Goal: Navigation & Orientation: Find specific page/section

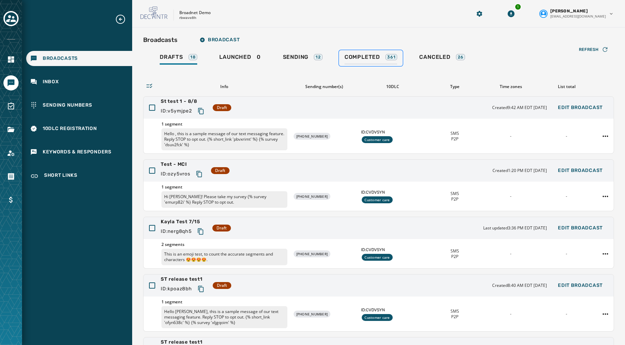
click at [357, 58] on span "Completed" at bounding box center [361, 57] width 35 height 7
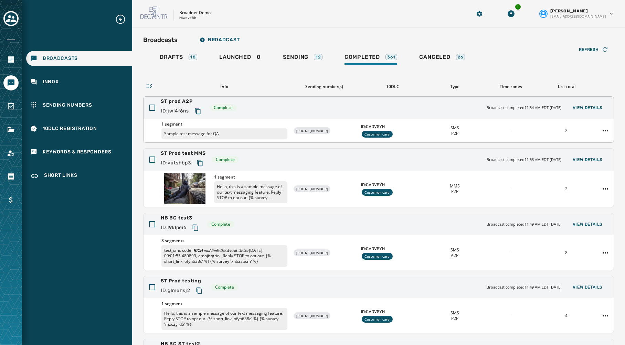
click at [433, 130] on div "SMS P2P" at bounding box center [454, 130] width 50 height 11
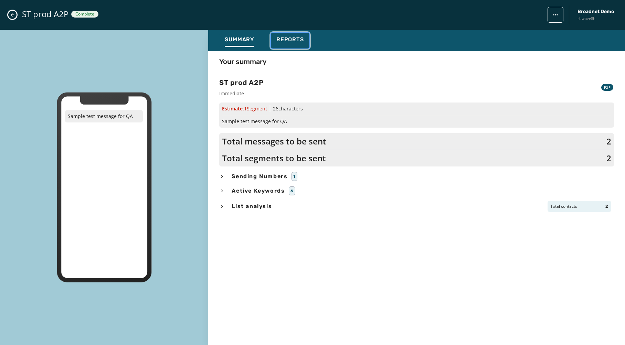
click at [293, 38] on span "Reports" at bounding box center [290, 39] width 28 height 7
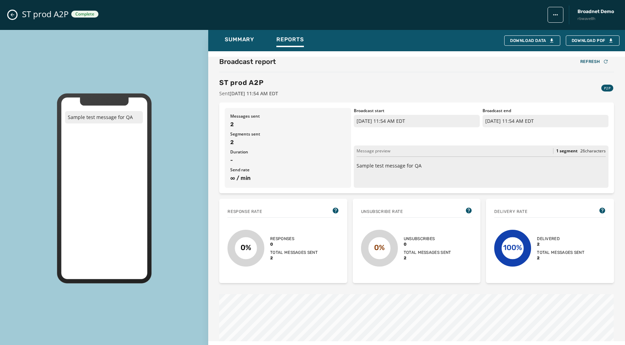
click at [9, 13] on button "Close admin drawer" at bounding box center [12, 15] width 8 height 8
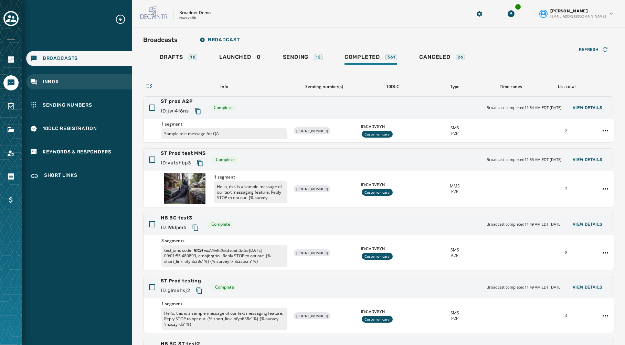
click at [52, 86] on div "Inbox" at bounding box center [79, 81] width 106 height 15
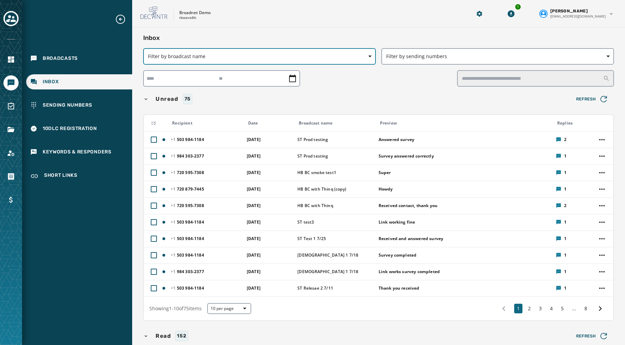
click at [291, 51] on button "Filter by broadcast name" at bounding box center [259, 56] width 233 height 17
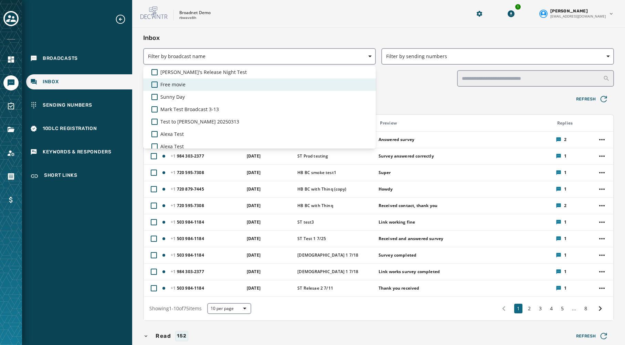
click at [192, 86] on div "Free movie" at bounding box center [259, 84] width 216 height 7
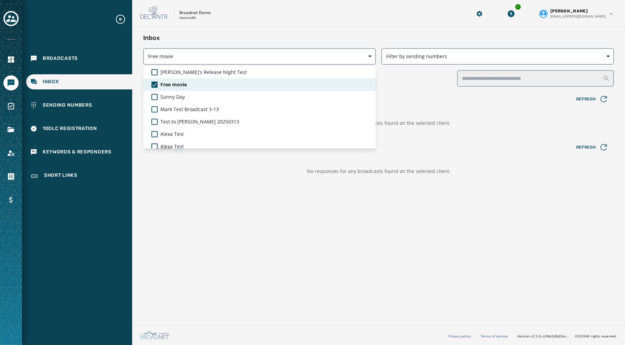
click at [181, 83] on span "Free movie" at bounding box center [173, 84] width 26 height 7
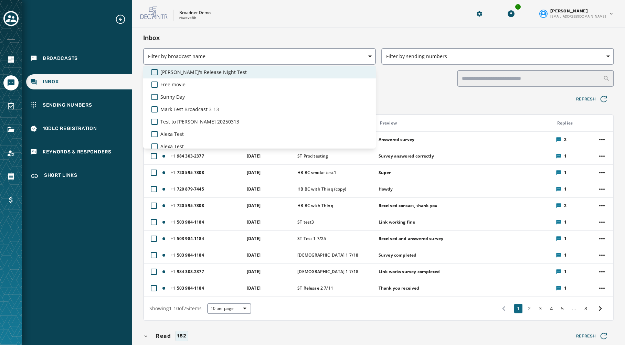
click at [176, 70] on span "[PERSON_NAME]'s Release Night Test" at bounding box center [203, 72] width 86 height 7
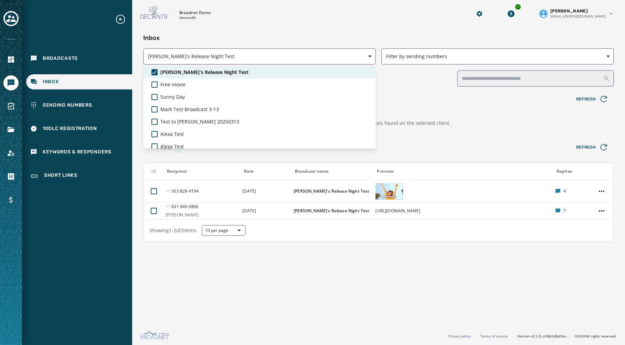
click at [176, 70] on span "[PERSON_NAME]'s Release Night Test" at bounding box center [204, 72] width 88 height 7
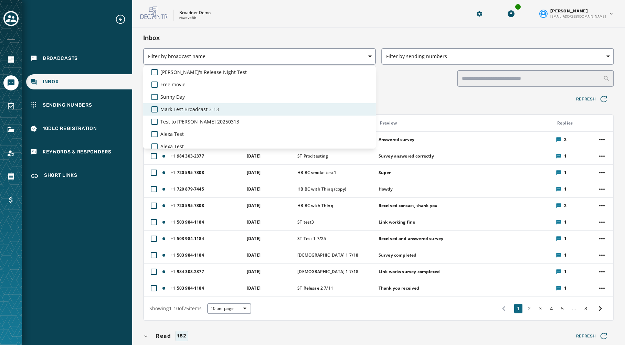
click at [175, 108] on span "Mark Test Broadcast 3-13" at bounding box center [189, 109] width 58 height 7
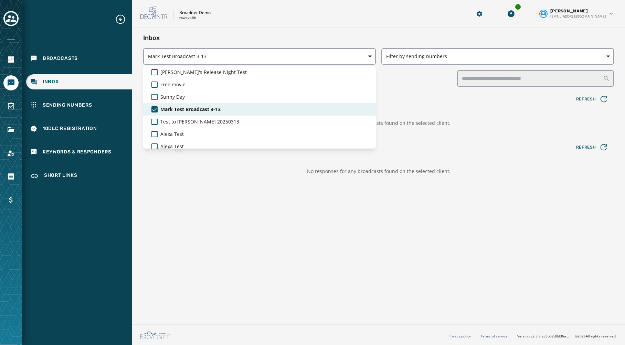
click at [175, 108] on span "Mark Test Broadcast 3-13" at bounding box center [190, 109] width 60 height 7
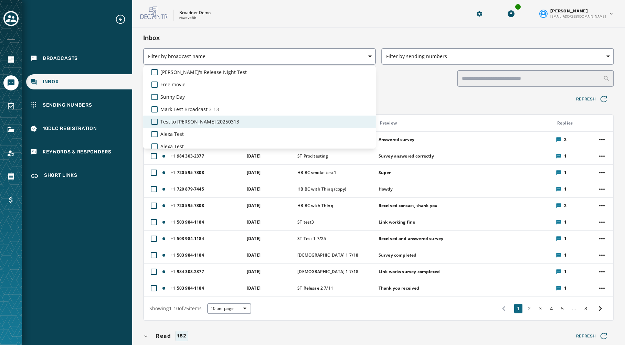
click at [176, 122] on span "Test to [PERSON_NAME] 20250313" at bounding box center [199, 121] width 79 height 7
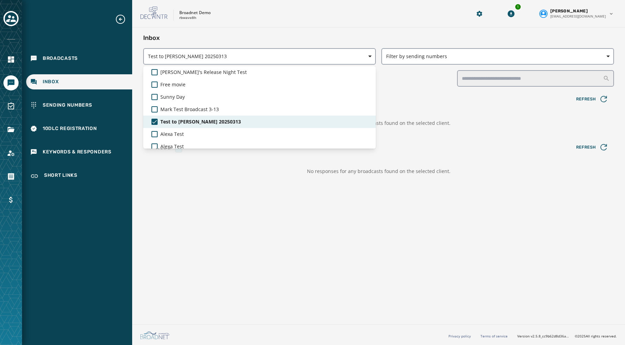
click at [176, 122] on span "Test to [PERSON_NAME] 20250313" at bounding box center [200, 121] width 81 height 7
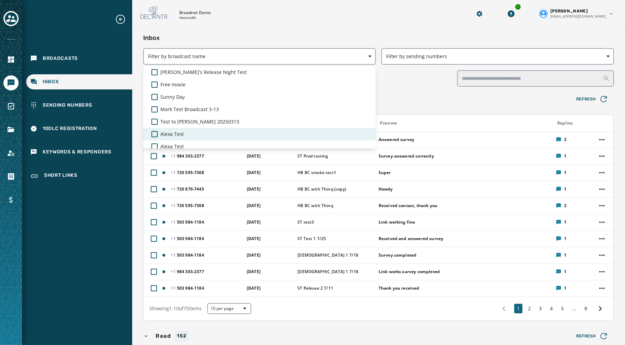
click at [176, 137] on span "Alexa Test" at bounding box center [171, 134] width 23 height 7
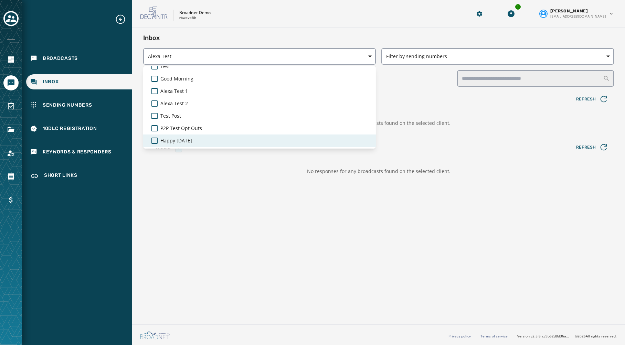
scroll to position [106, 0]
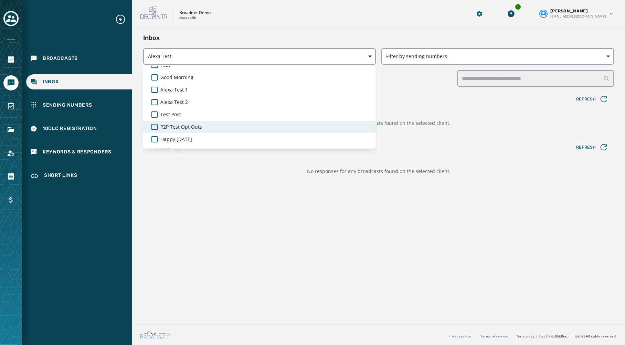
click at [176, 124] on span "P2P Test Opt Outs" at bounding box center [181, 127] width 42 height 7
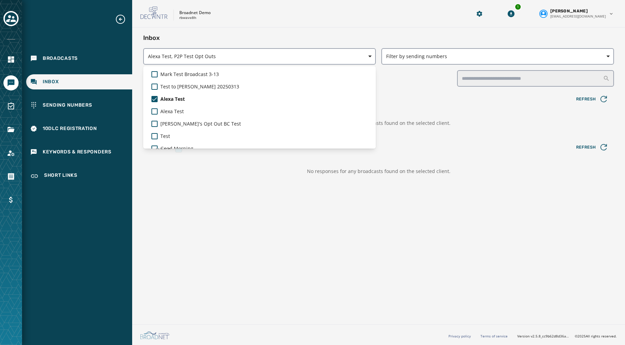
scroll to position [10, 0]
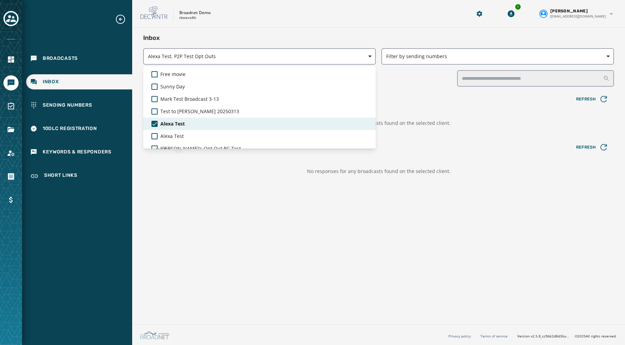
click at [174, 122] on span "Alexa Test" at bounding box center [172, 123] width 24 height 7
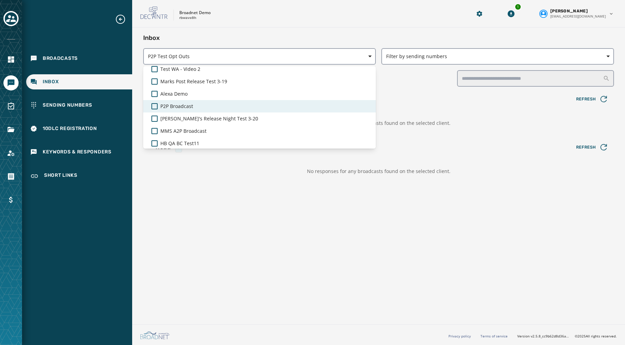
scroll to position [429, 0]
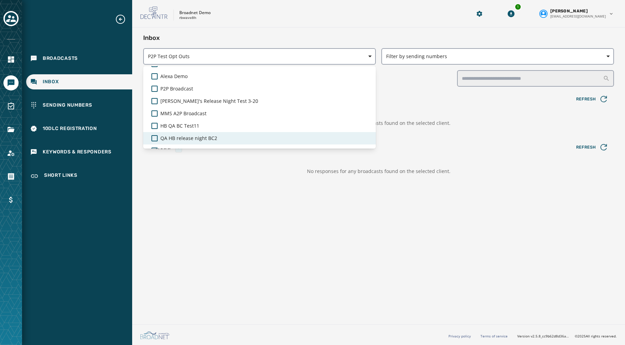
click at [181, 136] on span "QA HB release night BC2" at bounding box center [188, 138] width 57 height 7
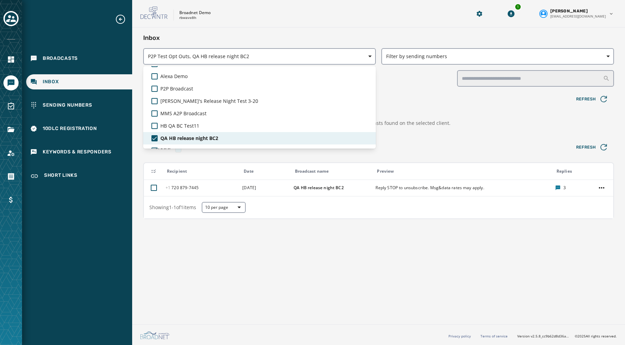
click at [178, 136] on span "QA HB release night BC2" at bounding box center [189, 138] width 58 height 7
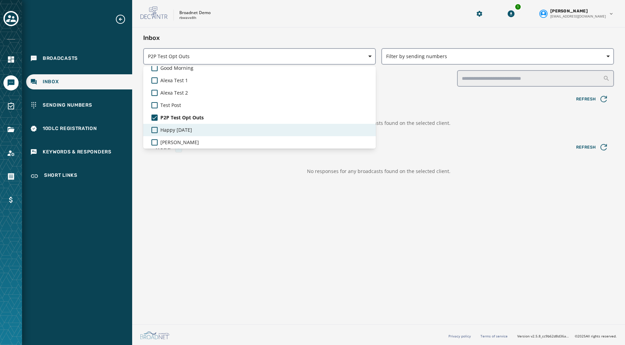
scroll to position [118, 0]
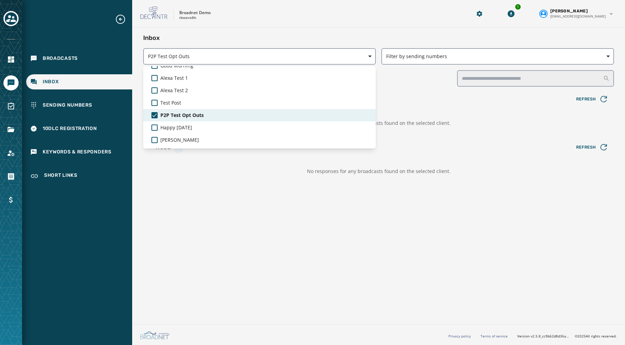
click at [180, 117] on span "P2P Test Opt Outs" at bounding box center [181, 115] width 43 height 7
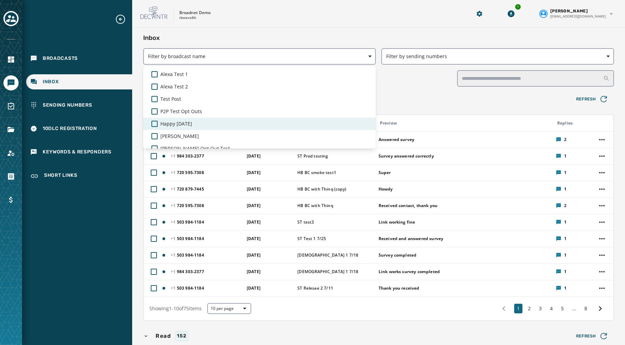
scroll to position [124, 0]
click at [180, 127] on div "Happy [DATE]" at bounding box center [259, 122] width 233 height 12
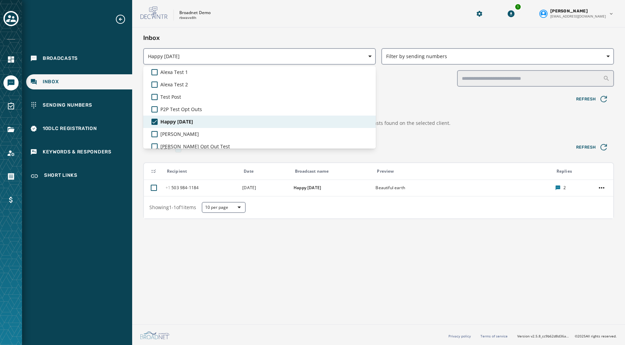
click at [179, 123] on span "Happy [DATE]" at bounding box center [176, 121] width 33 height 7
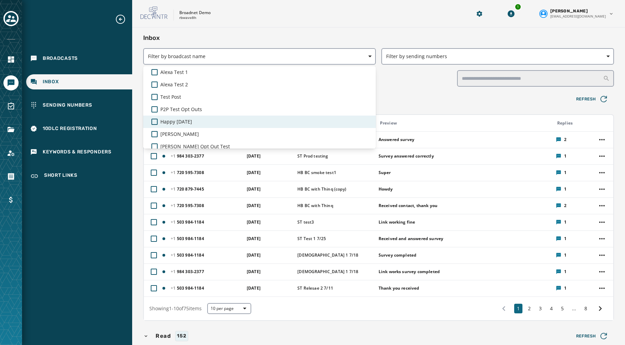
scroll to position [124, 0]
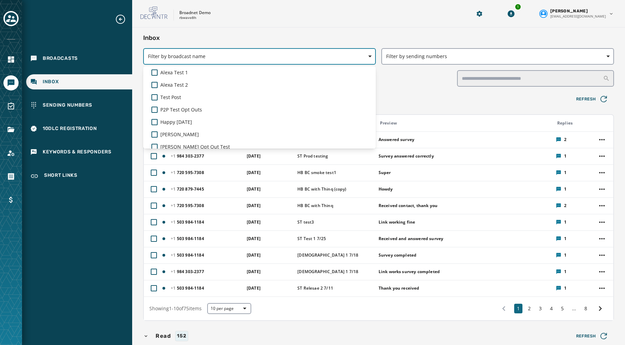
click at [366, 57] on span "Filter by broadcast name" at bounding box center [259, 56] width 223 height 7
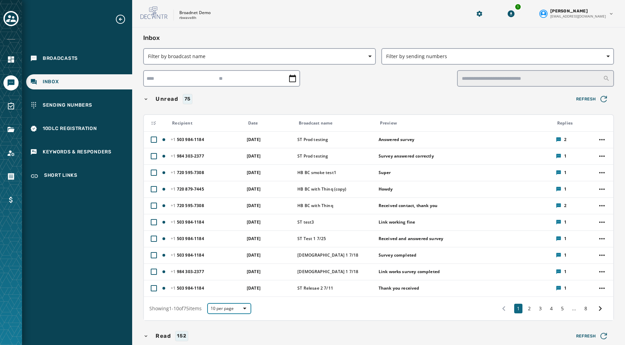
click at [246, 309] on icon "button" at bounding box center [244, 308] width 3 height 3
click at [234, 296] on span "50 per page" at bounding box center [229, 296] width 28 height 7
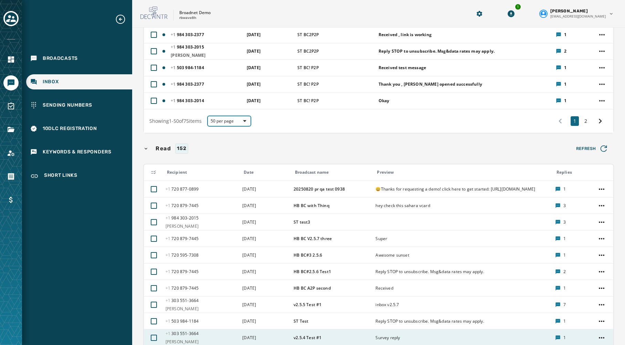
scroll to position [795, 0]
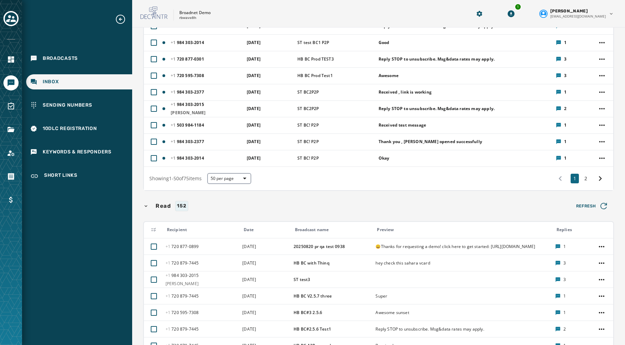
click at [317, 230] on div "Broadcast name" at bounding box center [333, 230] width 76 height 6
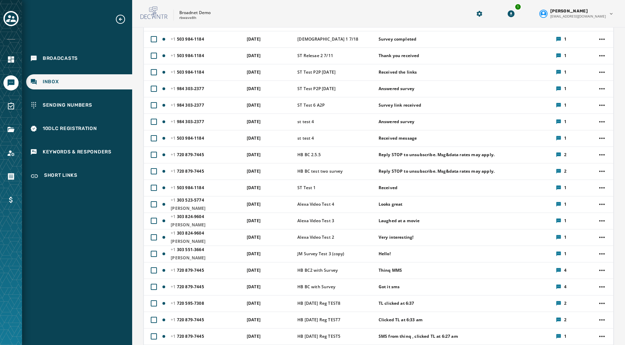
scroll to position [0, 0]
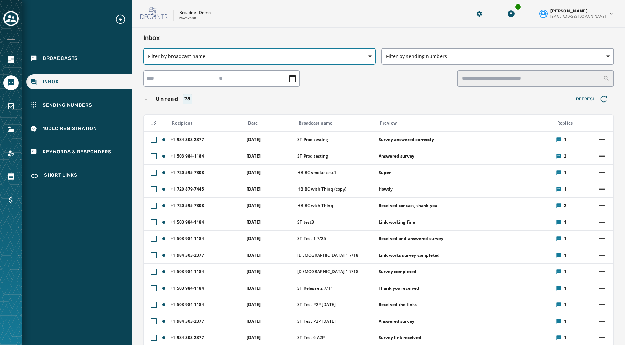
click at [218, 58] on span "Filter by broadcast name" at bounding box center [259, 56] width 223 height 7
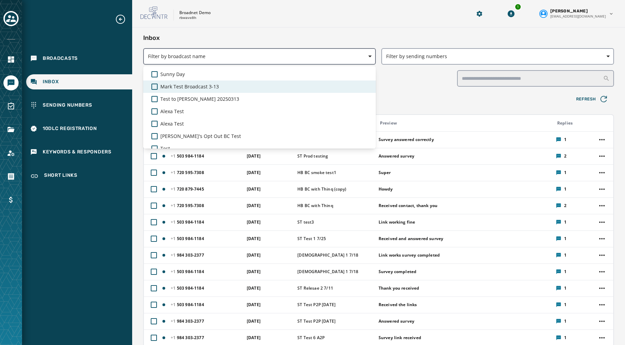
scroll to position [23, 0]
click at [192, 54] on span "Filter by broadcast name" at bounding box center [259, 56] width 223 height 7
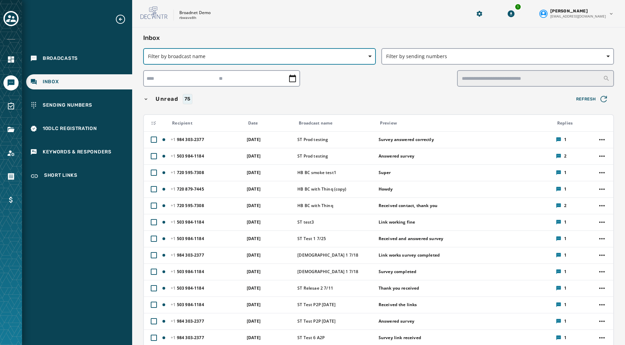
click at [192, 54] on span "Filter by broadcast name" at bounding box center [259, 56] width 223 height 7
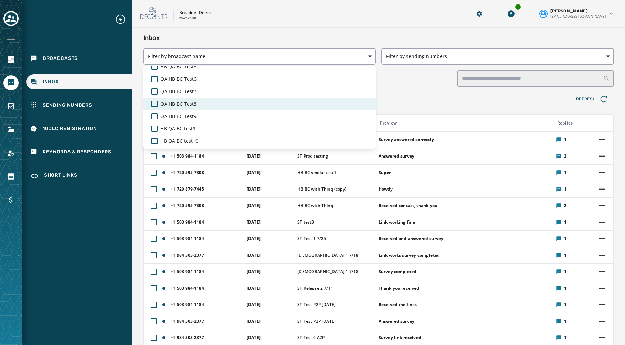
scroll to position [542, 0]
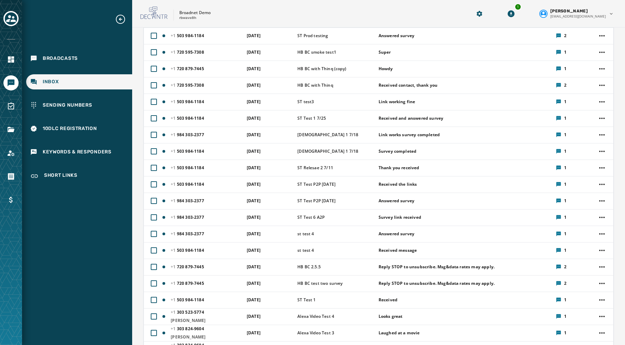
scroll to position [0, 0]
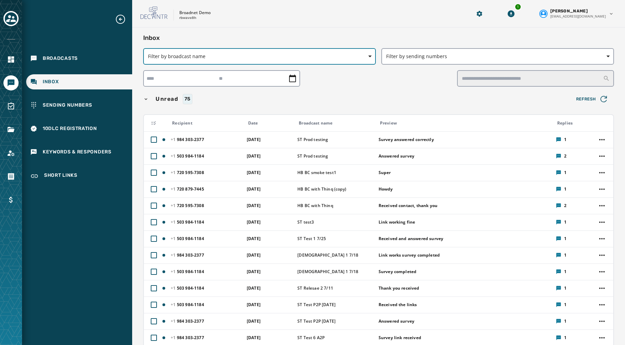
click at [177, 61] on button "Filter by broadcast name" at bounding box center [259, 56] width 233 height 17
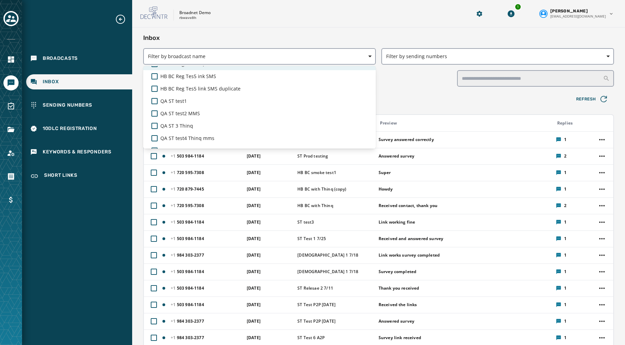
scroll to position [3034, 0]
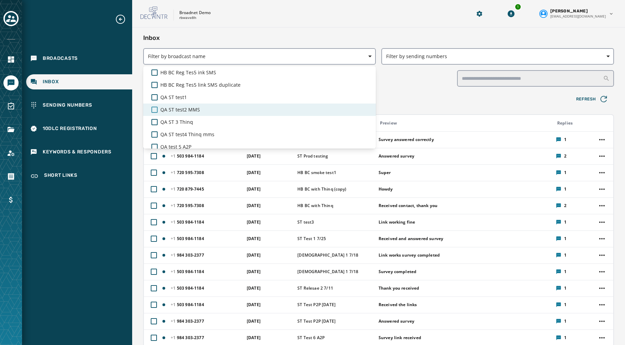
click at [156, 110] on div at bounding box center [154, 110] width 6 height 6
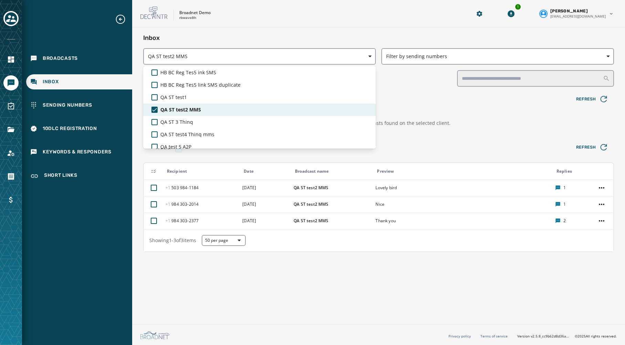
click at [156, 109] on icon at bounding box center [154, 110] width 6 height 6
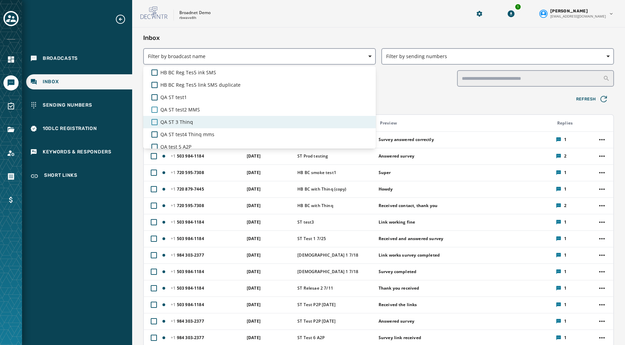
click at [155, 121] on div at bounding box center [154, 122] width 6 height 6
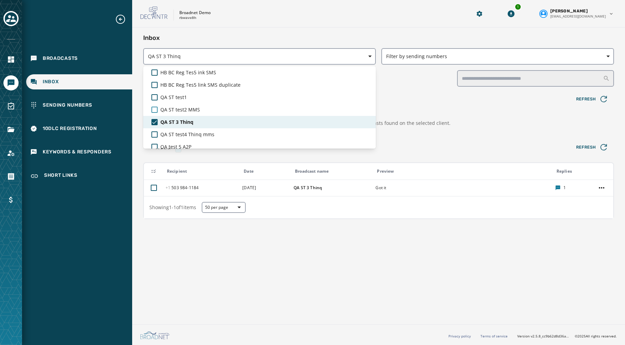
click at [155, 121] on icon at bounding box center [154, 122] width 6 height 6
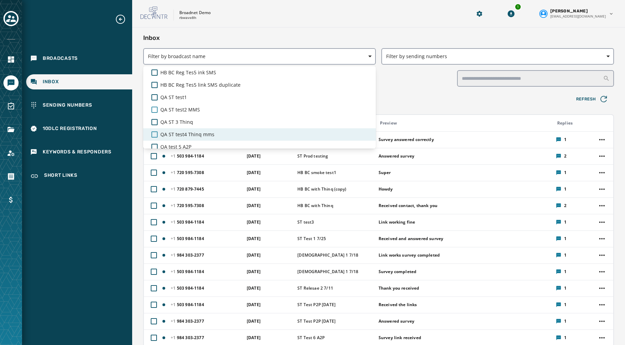
click at [153, 133] on div at bounding box center [154, 134] width 6 height 6
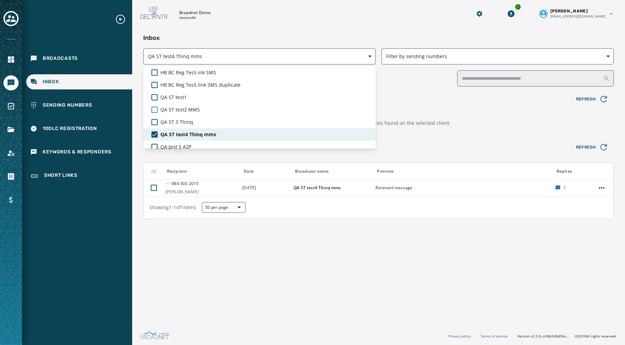
click at [153, 133] on icon at bounding box center [154, 134] width 6 height 6
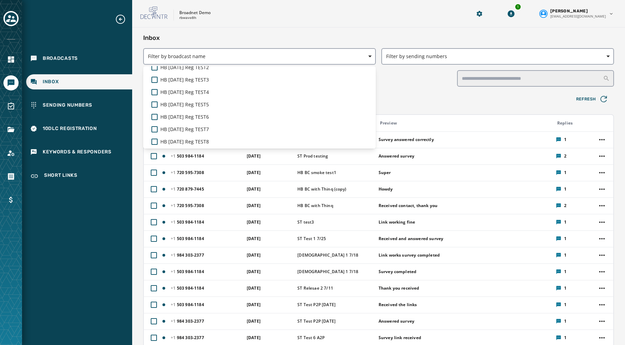
scroll to position [3259, 0]
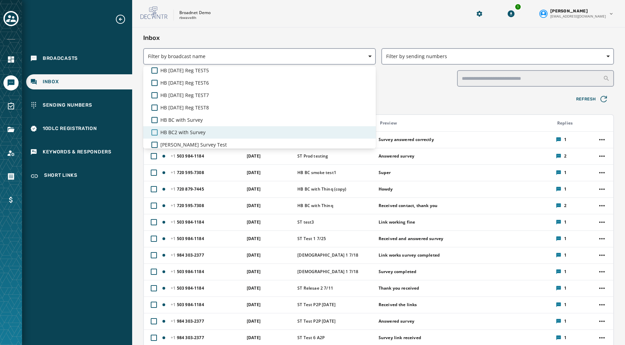
click at [152, 129] on div at bounding box center [154, 132] width 6 height 6
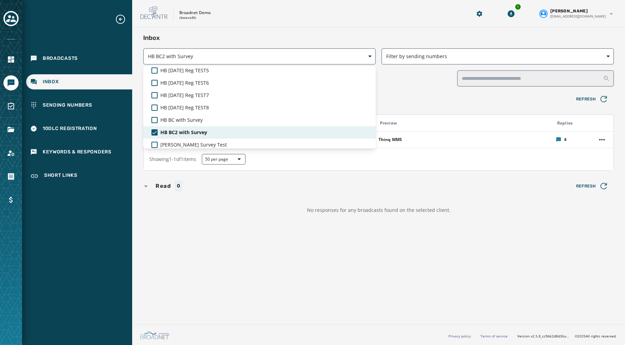
click at [152, 129] on icon at bounding box center [154, 132] width 6 height 6
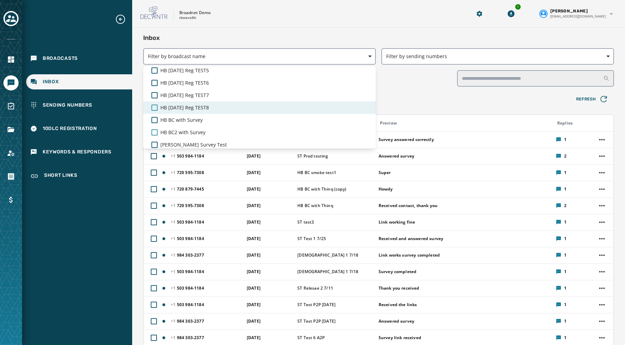
click at [152, 108] on div at bounding box center [154, 108] width 6 height 6
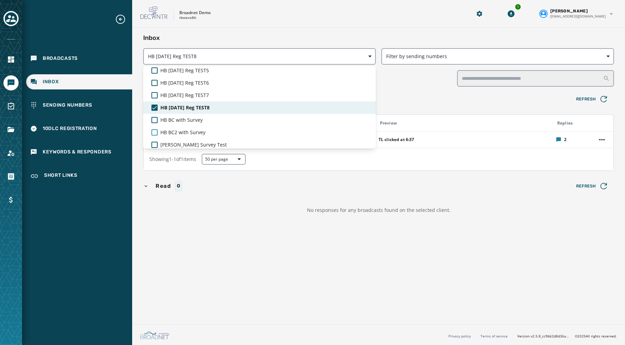
click at [152, 108] on icon at bounding box center [154, 108] width 6 height 6
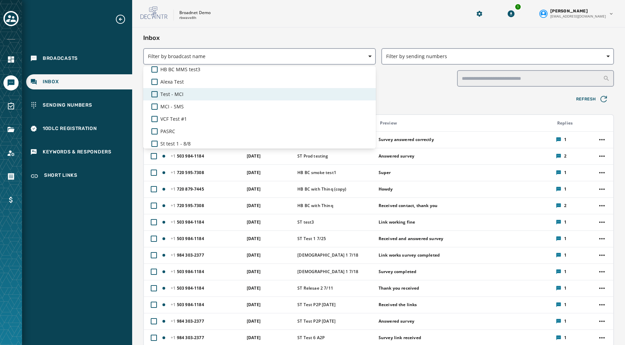
scroll to position [4339, 0]
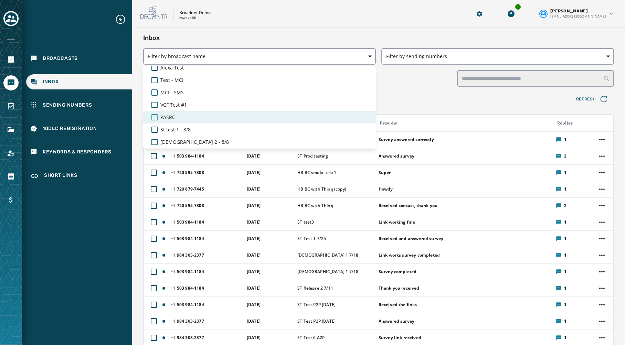
click at [154, 118] on div at bounding box center [154, 117] width 6 height 6
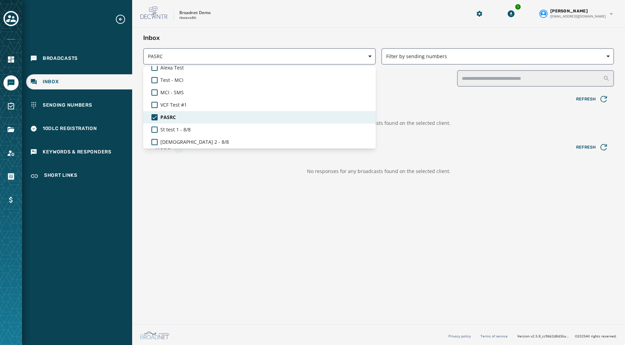
click at [154, 118] on icon at bounding box center [154, 117] width 4 height 3
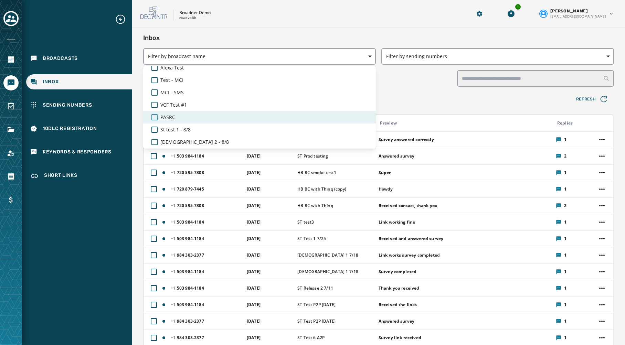
scroll to position [4537, 0]
click at [154, 119] on div at bounding box center [154, 118] width 6 height 6
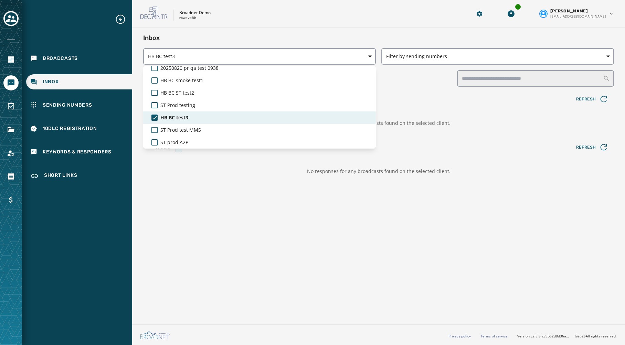
click at [154, 119] on icon at bounding box center [154, 118] width 6 height 6
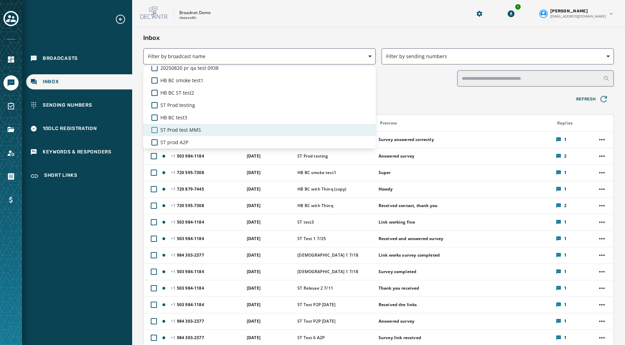
click at [155, 132] on div at bounding box center [154, 130] width 6 height 6
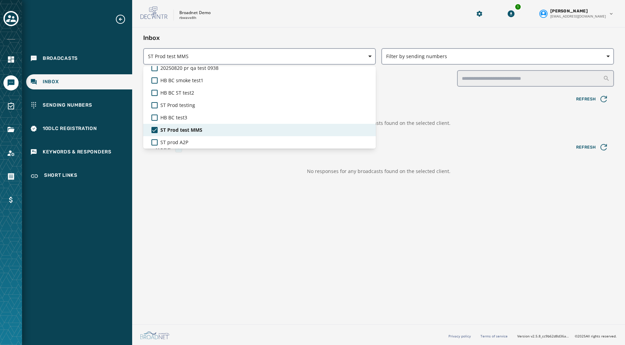
click at [154, 131] on icon at bounding box center [154, 129] width 4 height 3
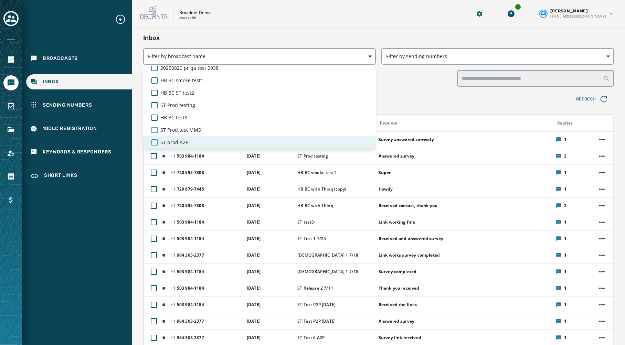
click at [154, 140] on div at bounding box center [154, 142] width 6 height 6
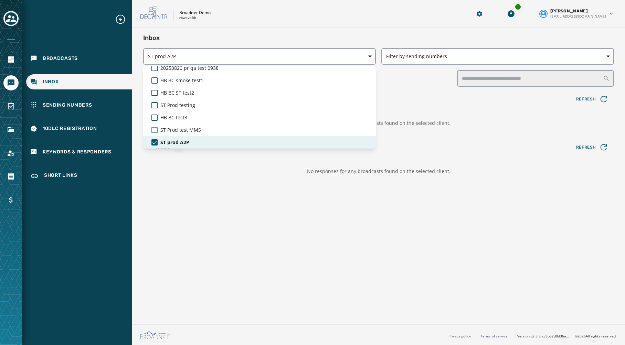
click at [154, 139] on icon at bounding box center [154, 142] width 6 height 6
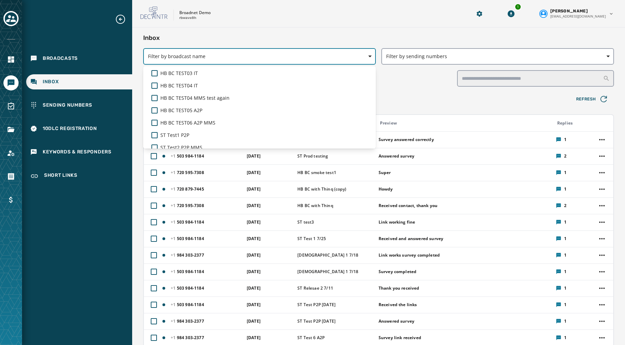
click at [368, 55] on icon "button" at bounding box center [369, 56] width 3 height 3
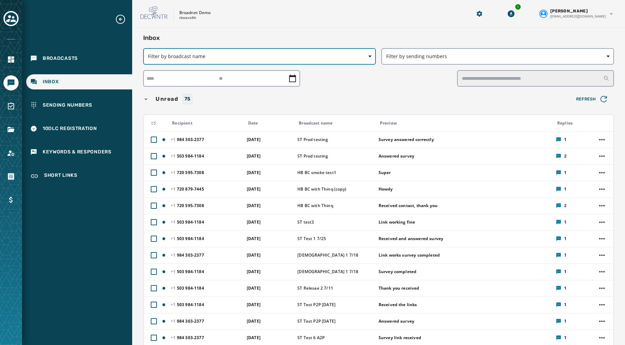
click at [368, 55] on icon "button" at bounding box center [369, 56] width 3 height 3
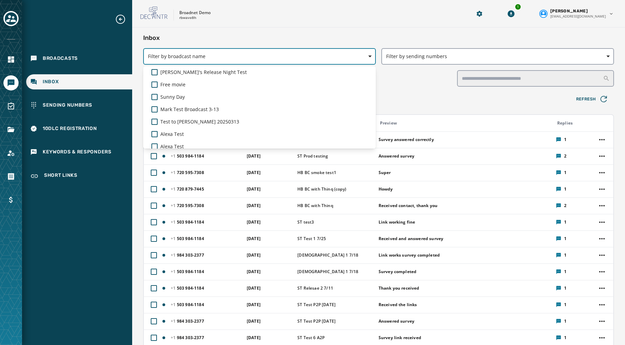
click at [368, 55] on icon "button" at bounding box center [369, 56] width 3 height 3
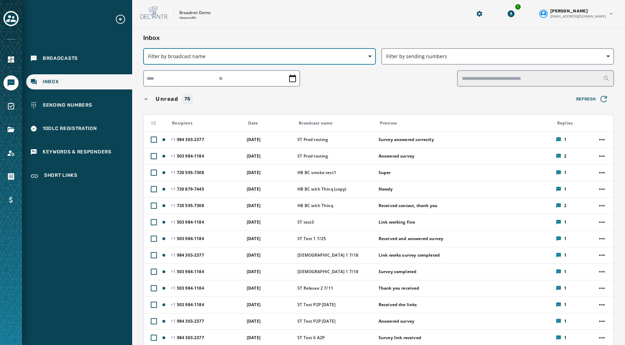
click at [257, 53] on span "Filter by broadcast name" at bounding box center [259, 56] width 223 height 7
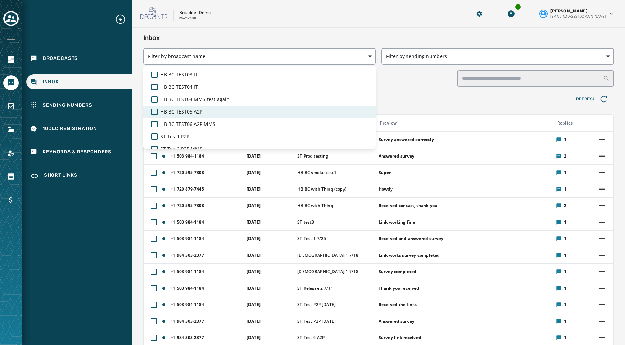
scroll to position [2822, 0]
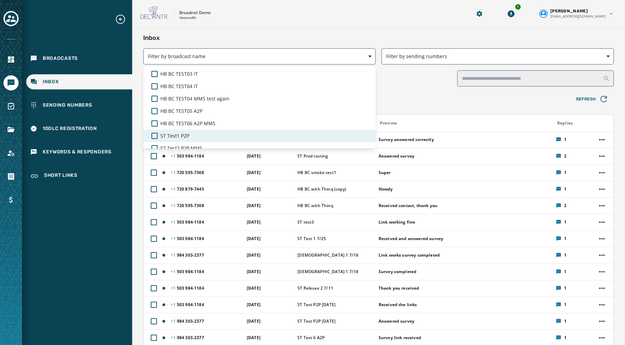
click at [179, 135] on span "ST Test1 P2P" at bounding box center [174, 135] width 29 height 7
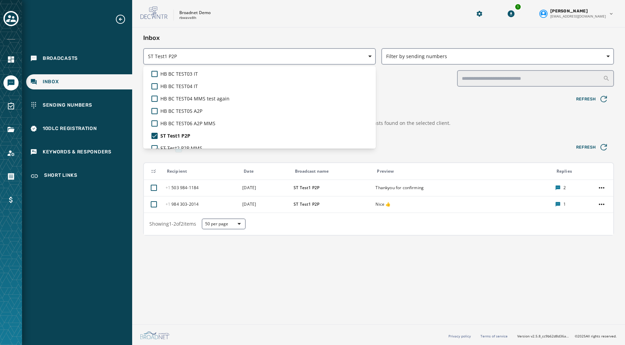
drag, startPoint x: 289, startPoint y: 31, endPoint x: 284, endPoint y: 32, distance: 4.7
click at [289, 31] on div "Inbox ST Test1 P2P [PERSON_NAME]'s Release Night Test Free movie Sunny Day Mark…" at bounding box center [378, 175] width 493 height 294
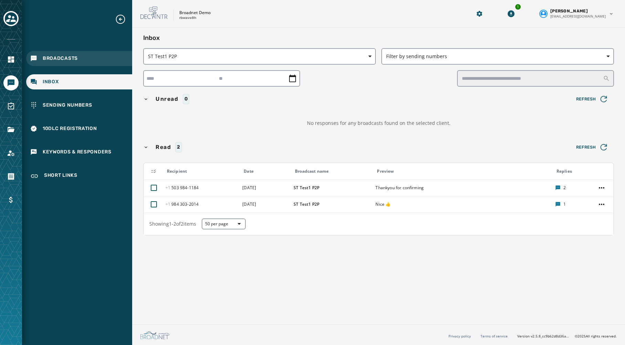
click at [53, 57] on span "Broadcasts" at bounding box center [60, 58] width 35 height 7
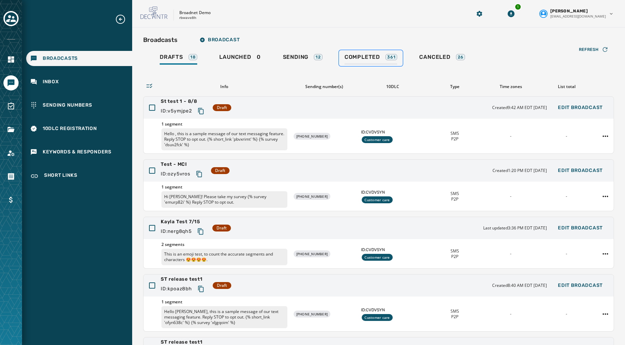
click at [357, 54] on span "Completed" at bounding box center [361, 57] width 35 height 7
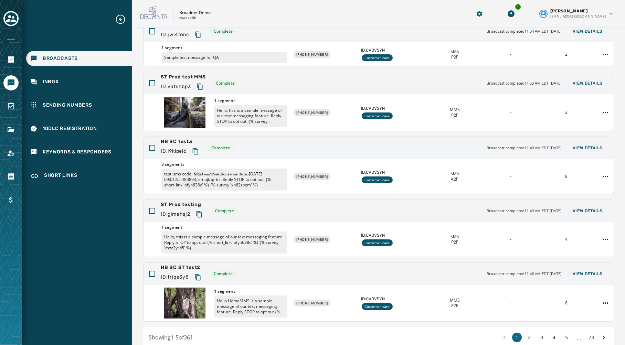
scroll to position [108, 0]
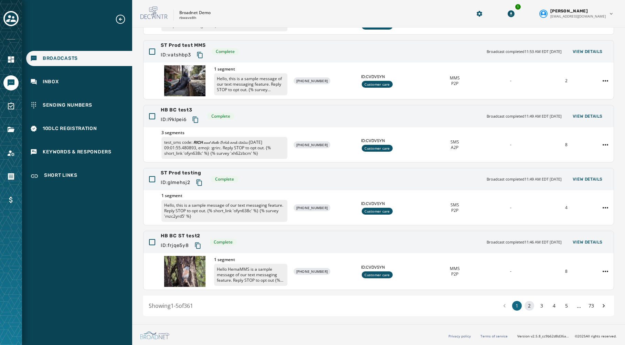
click at [531, 308] on button "2" at bounding box center [529, 306] width 10 height 10
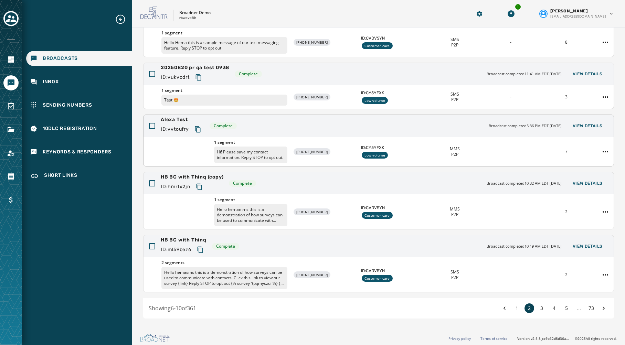
scroll to position [99, 0]
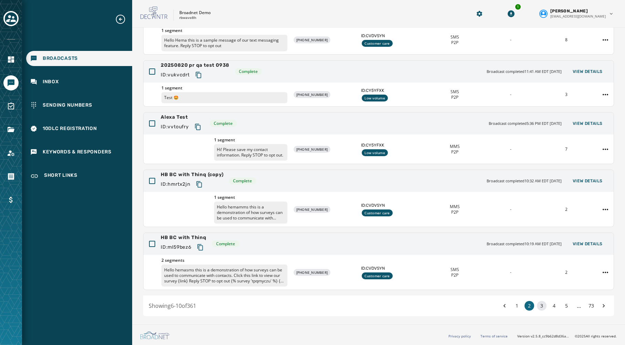
click at [540, 308] on button "3" at bounding box center [542, 306] width 10 height 10
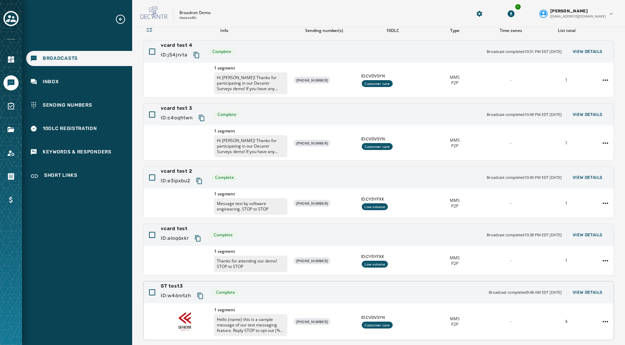
scroll to position [106, 0]
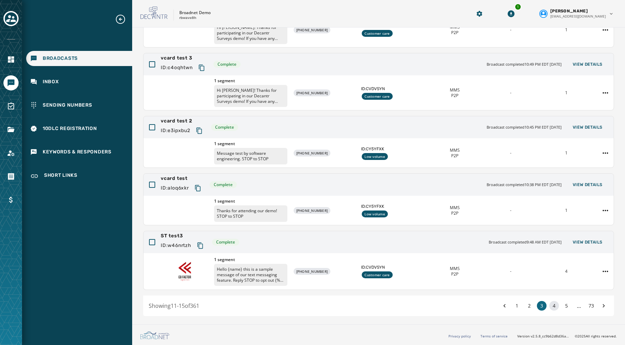
click at [554, 308] on button "4" at bounding box center [554, 306] width 10 height 10
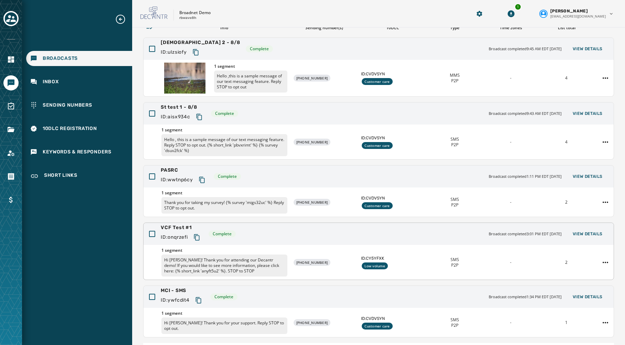
scroll to position [101, 0]
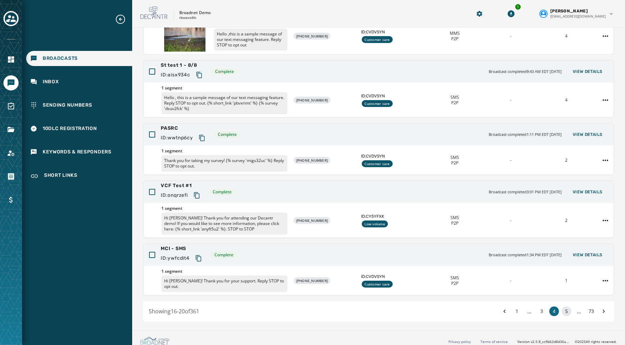
click at [565, 307] on button "5" at bounding box center [566, 312] width 10 height 10
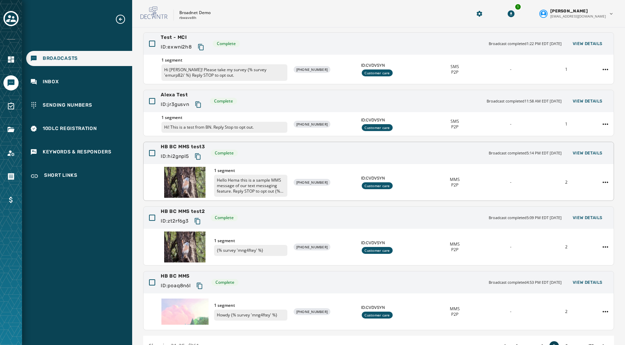
scroll to position [104, 0]
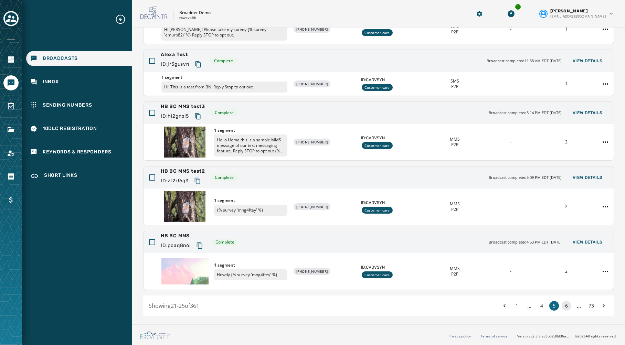
click at [568, 308] on button "6" at bounding box center [566, 306] width 10 height 10
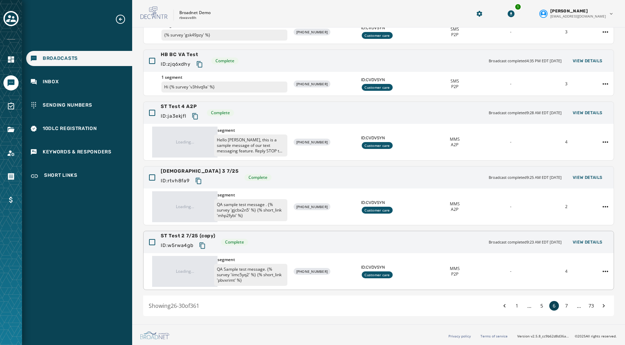
scroll to position [99, 0]
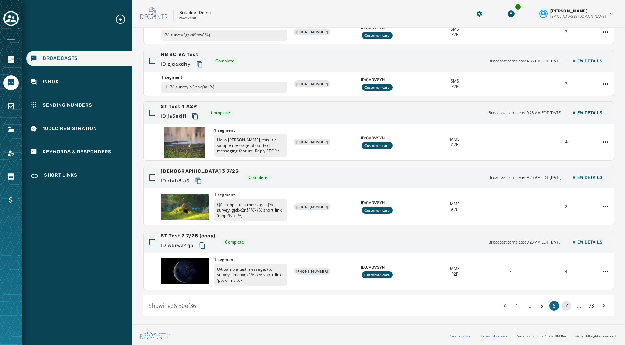
click at [568, 302] on button "7" at bounding box center [566, 306] width 10 height 10
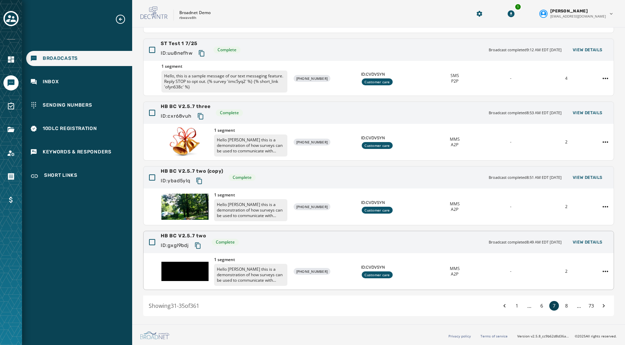
scroll to position [122, 0]
click at [568, 307] on button "8" at bounding box center [566, 306] width 10 height 10
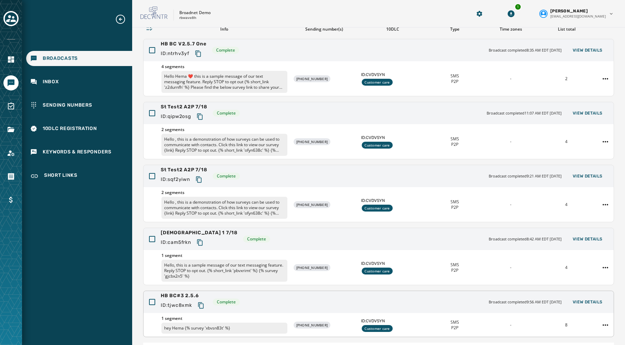
scroll to position [105, 0]
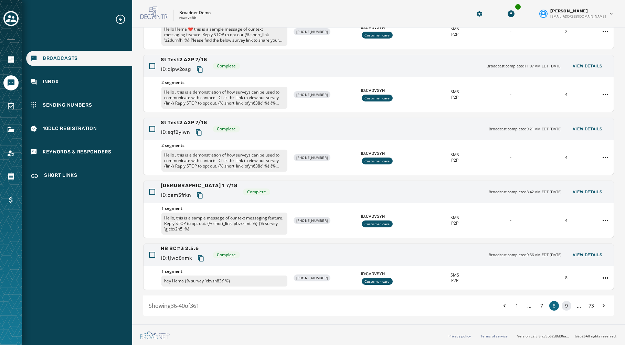
click at [566, 304] on button "9" at bounding box center [566, 306] width 10 height 10
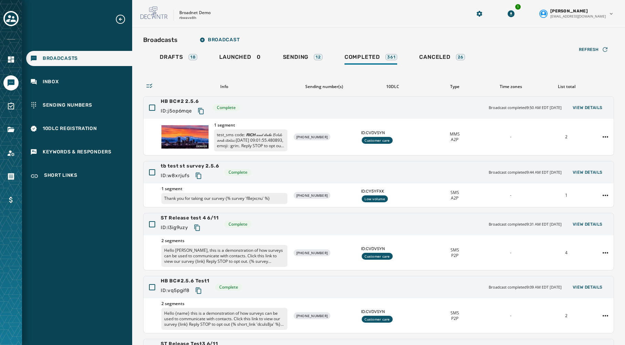
click at [497, 53] on div "Drafts 18 Launched 0 Sending 12 Completed 361 Canceled 26" at bounding box center [378, 58] width 471 height 16
